Goal: Task Accomplishment & Management: Manage account settings

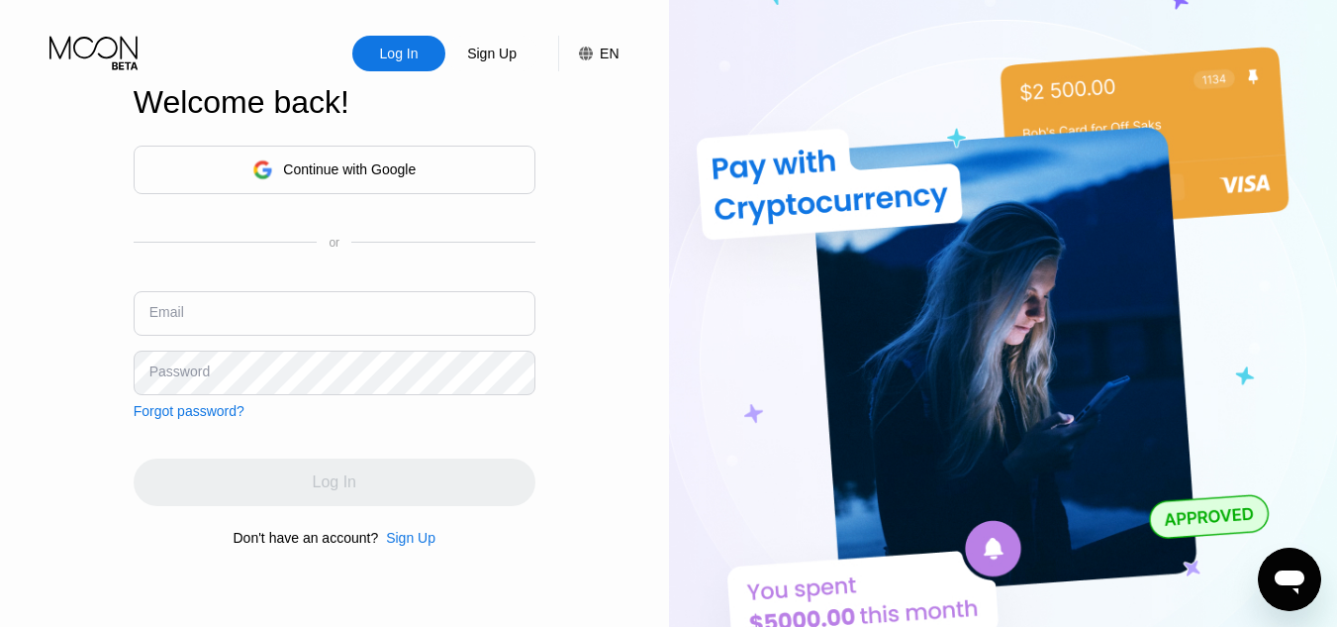
type input "[EMAIL_ADDRESS][DOMAIN_NAME]"
click at [317, 327] on input "[EMAIL_ADDRESS][DOMAIN_NAME]" at bounding box center [335, 313] width 402 height 45
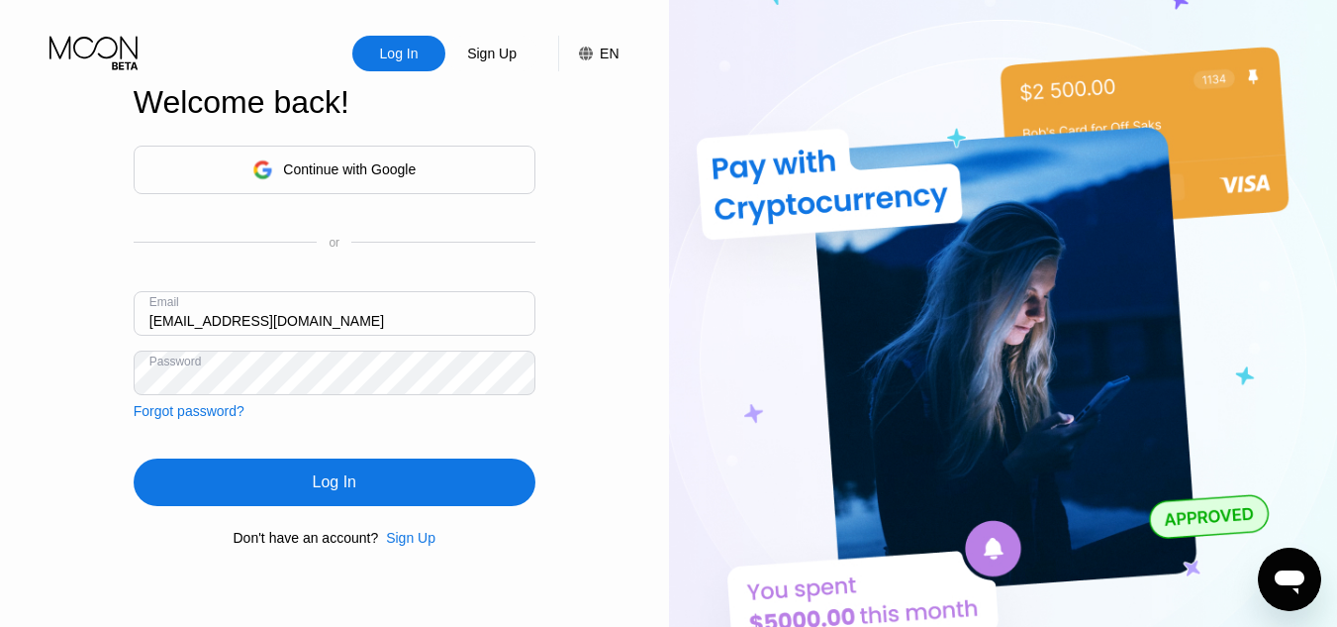
click at [355, 483] on div "Log In" at bounding box center [335, 482] width 44 height 20
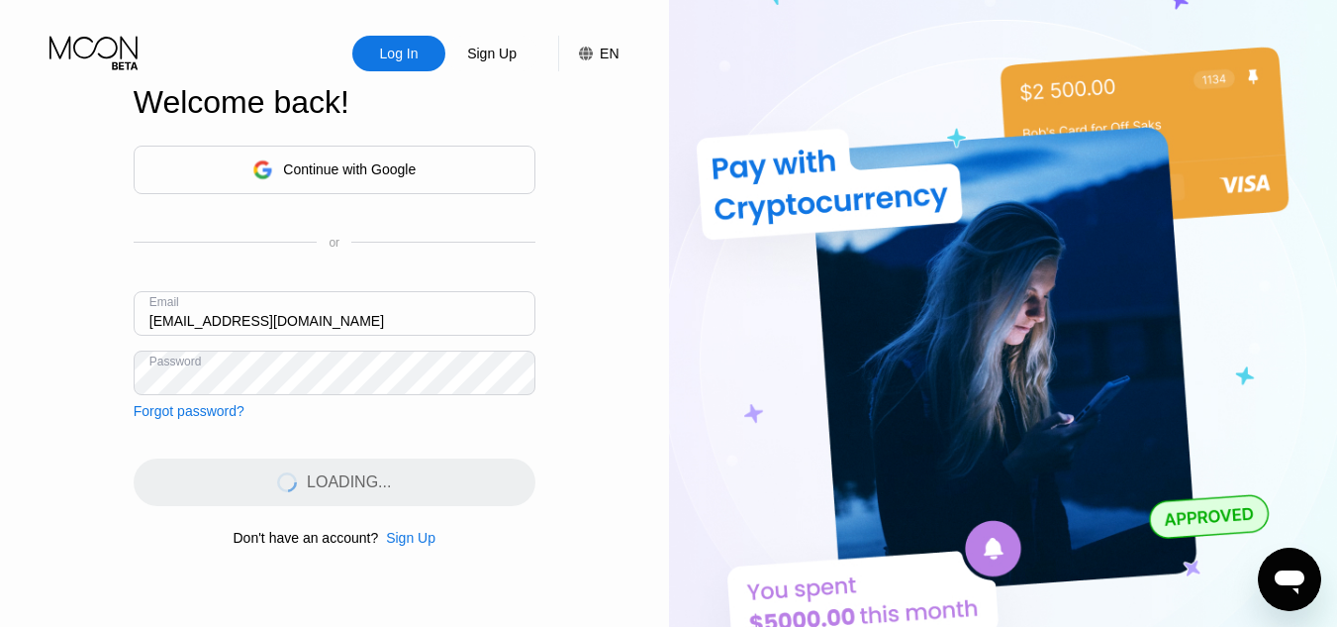
click at [355, 483] on div "LOADING..." at bounding box center [335, 482] width 402 height 48
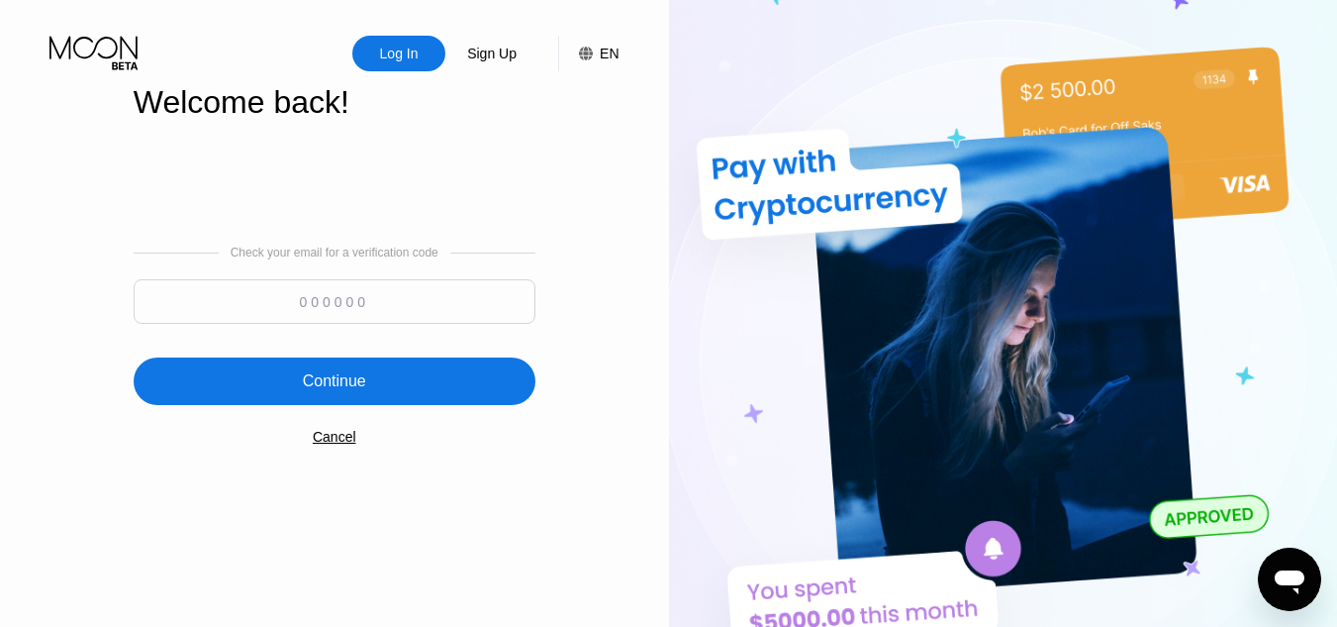
click at [282, 302] on input at bounding box center [335, 301] width 402 height 45
paste input "100229"
type input "100229"
click at [437, 380] on div "Continue" at bounding box center [335, 381] width 402 height 48
